Goal: Information Seeking & Learning: Learn about a topic

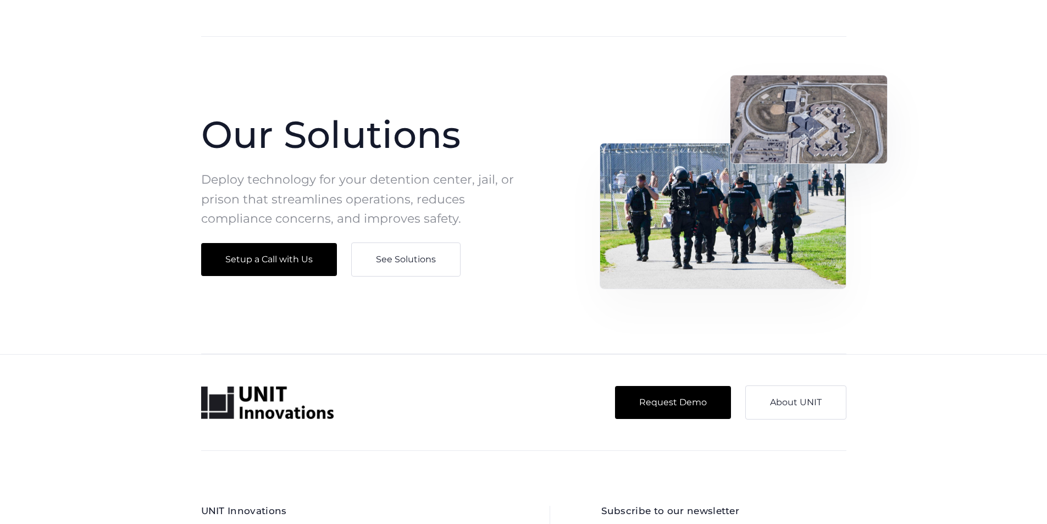
scroll to position [1020, 0]
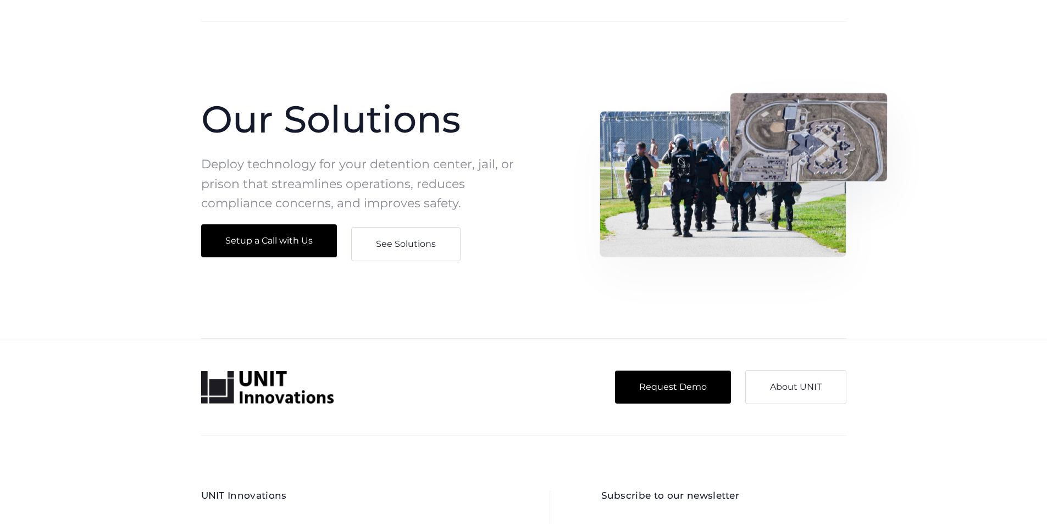
click at [302, 238] on link "Setup a Call with Us" at bounding box center [269, 240] width 136 height 33
click at [424, 235] on link "See Solutions" at bounding box center [405, 241] width 109 height 34
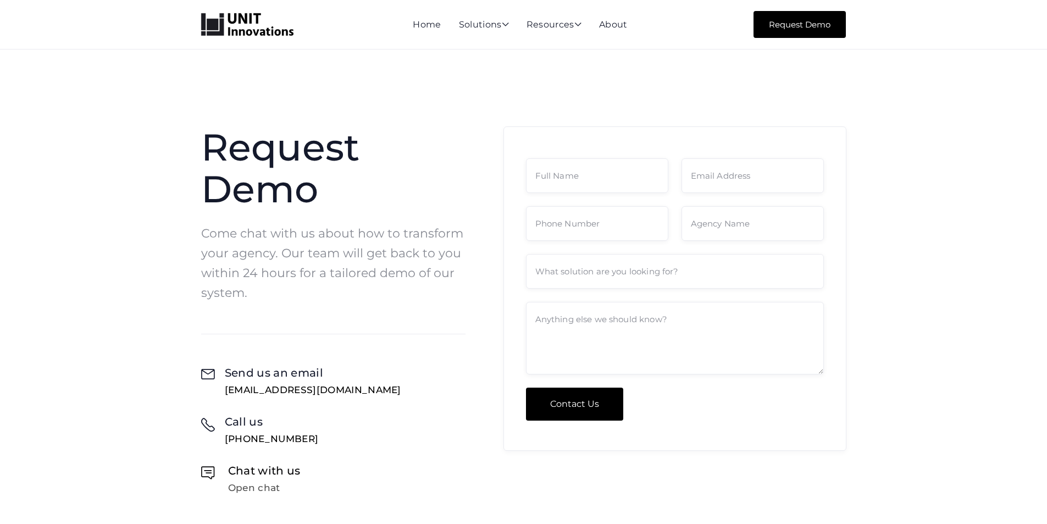
click at [227, 491] on div "Open chat" at bounding box center [263, 487] width 73 height 10
click at [9, 16] on div "Home Solutions  AI for Public Sector AI solutions for state and local governme…" at bounding box center [523, 24] width 1047 height 49
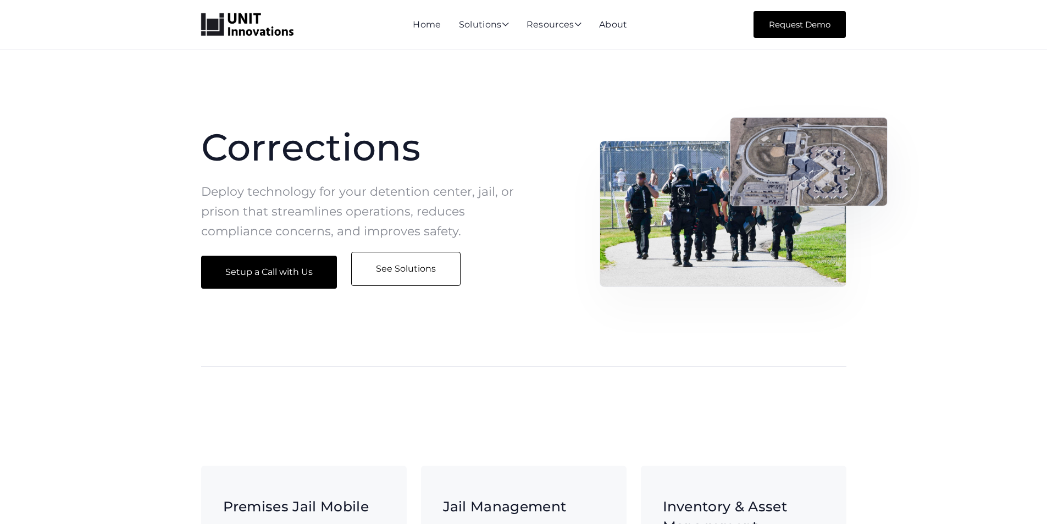
click at [397, 275] on link "See Solutions" at bounding box center [405, 269] width 109 height 34
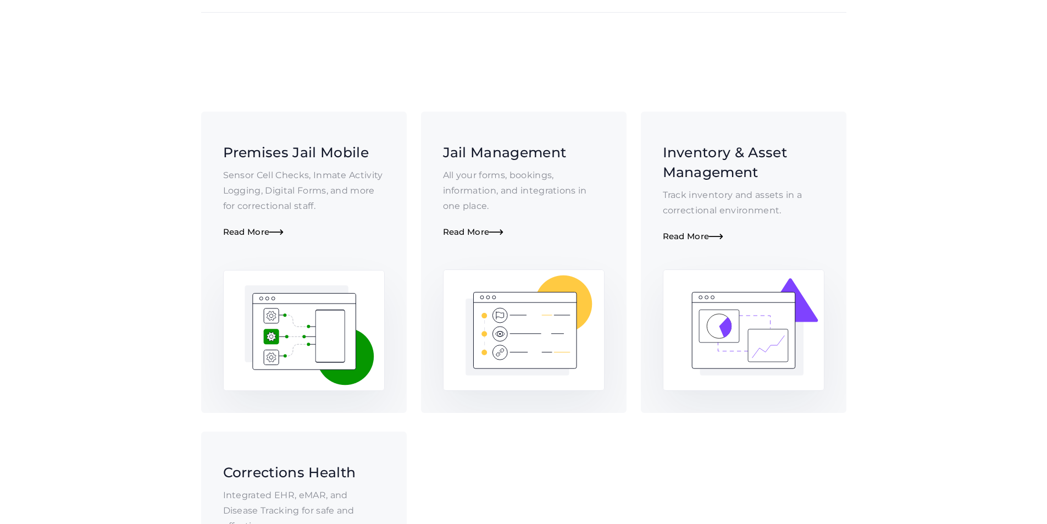
scroll to position [334, 0]
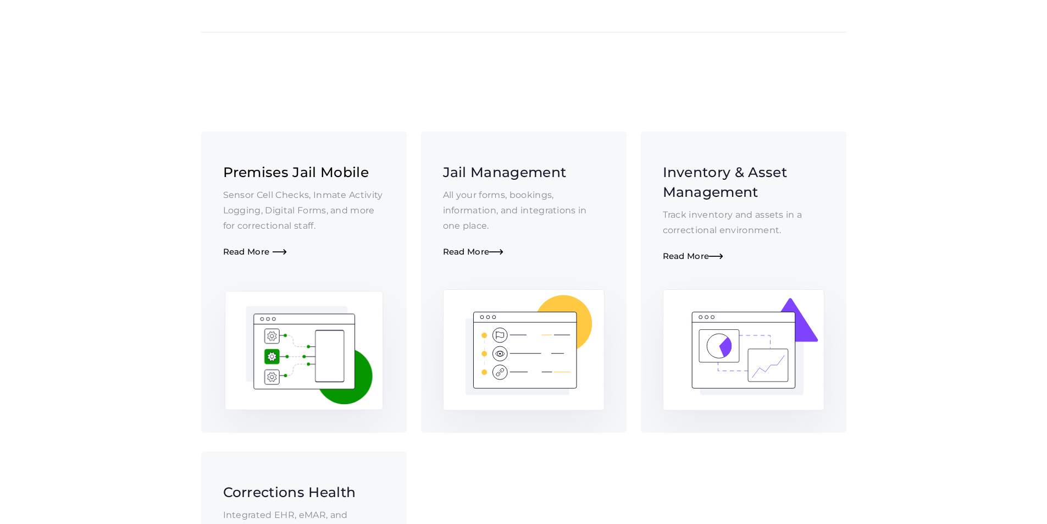
click at [293, 247] on div "Read More " at bounding box center [304, 252] width 162 height 10
click at [379, 265] on link "Premises Jail Mobile Sensor Cell Checks, Inmate Activity Logging, Digital Forms…" at bounding box center [303, 281] width 205 height 301
click at [424, 199] on link "Jail Management All your forms, bookings, information, and integrations in one …" at bounding box center [523, 281] width 205 height 301
click at [732, 251] on link "Inventory & Asset Management Track inventory and assets in a correctional envir…" at bounding box center [743, 281] width 205 height 301
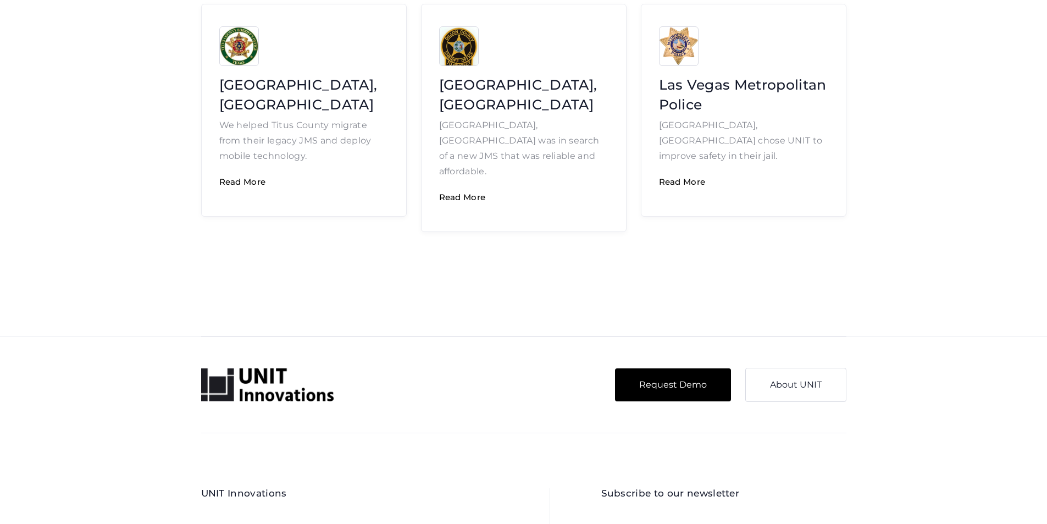
scroll to position [1923, 0]
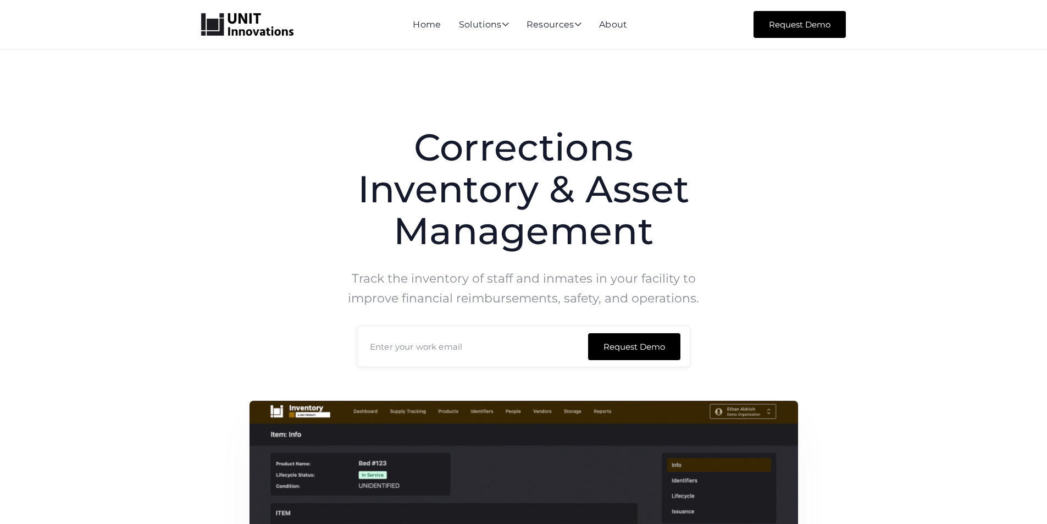
scroll to position [458, 0]
